Goal: Navigation & Orientation: Go to known website

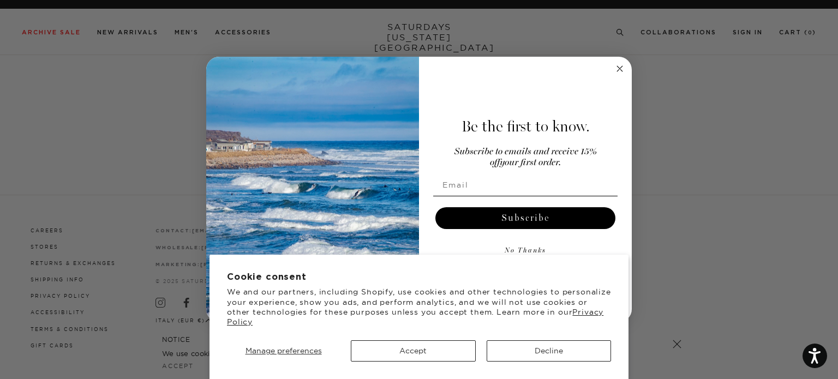
click at [616, 71] on circle "Close dialog" at bounding box center [620, 68] width 13 height 13
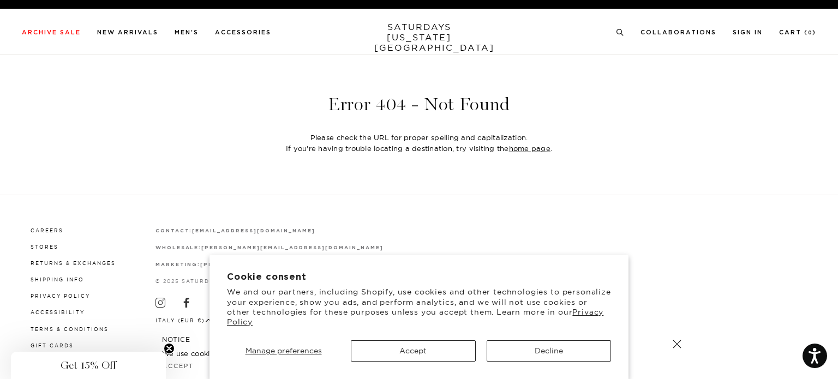
click at [680, 345] on link at bounding box center [676, 344] width 15 height 15
click at [613, 348] on section "Cookie consent We and our partners, including Shopify, use cookies and other te…" at bounding box center [418, 317] width 419 height 124
click at [563, 350] on button "Decline" at bounding box center [549, 350] width 124 height 21
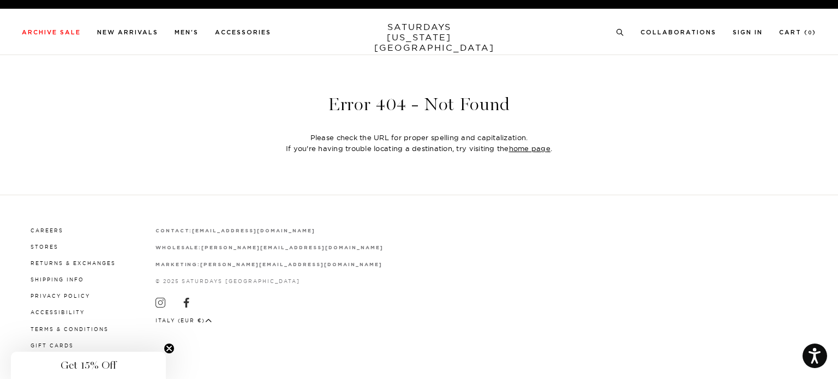
click at [563, 350] on div "Careers Stores Returns & Exchanges Shipping Info Privacy Policy Accessibility T…" at bounding box center [419, 287] width 794 height 184
drag, startPoint x: 256, startPoint y: 172, endPoint x: 499, endPoint y: 152, distance: 243.0
click at [268, 166] on div "Error 404 - Not Found Please check the URL for proper spelling and capitalizati…" at bounding box center [419, 124] width 838 height 113
click at [498, 155] on div "Error 404 - Not Found Please check the URL for proper spelling and capitalizati…" at bounding box center [419, 124] width 838 height 113
click at [502, 152] on div "Please check the URL for proper spelling and capitalization. If you're having t…" at bounding box center [418, 143] width 269 height 22
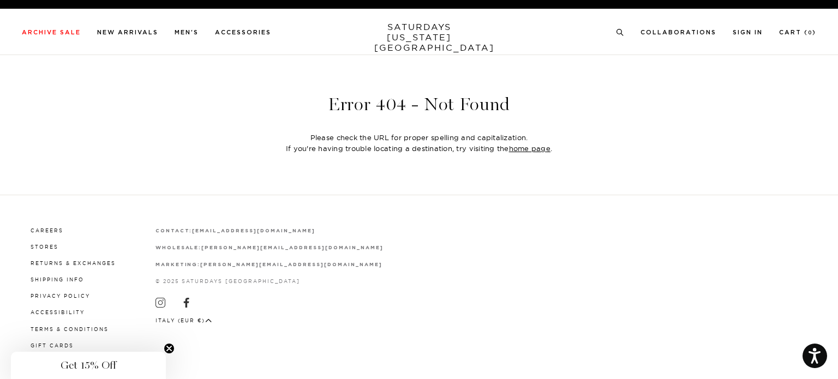
drag, startPoint x: 496, startPoint y: 151, endPoint x: 451, endPoint y: 149, distance: 44.8
click at [494, 150] on div "Please check the URL for proper spelling and capitalization. If you're having t…" at bounding box center [418, 143] width 269 height 22
click at [377, 131] on div "Error 404 - Not Found Please check the URL for proper spelling and capitalizati…" at bounding box center [418, 124] width 785 height 58
click at [347, 134] on div "Please check the URL for proper spelling and capitalization. If you're having t…" at bounding box center [418, 143] width 269 height 22
click at [335, 136] on div "Please check the URL for proper spelling and capitalization. If you're having t…" at bounding box center [418, 143] width 269 height 22
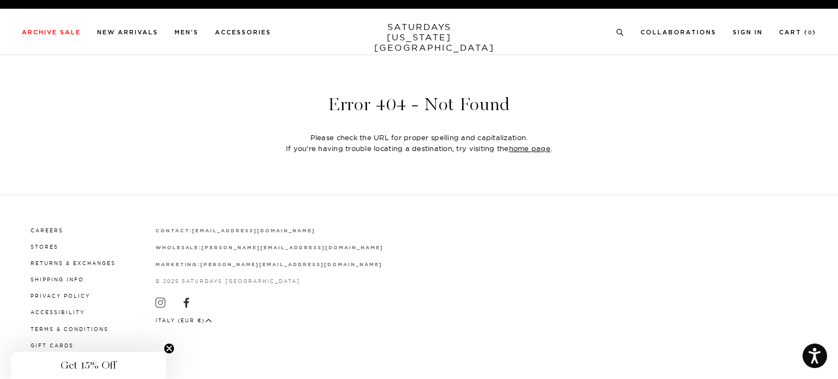
click at [333, 140] on div "Please check the URL for proper spelling and capitalization. If you're having t…" at bounding box center [418, 143] width 269 height 22
